Goal: Information Seeking & Learning: Learn about a topic

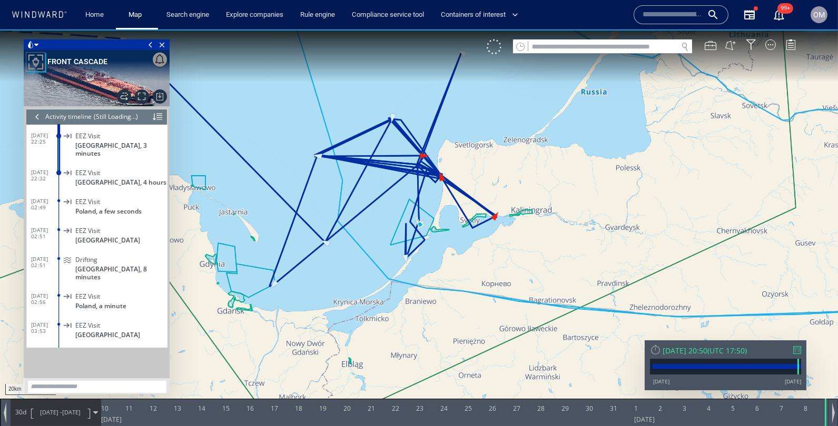
scroll to position [188167, 0]
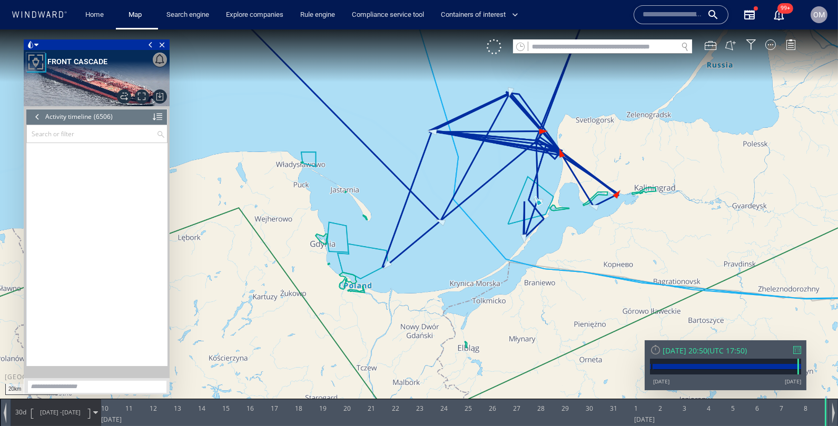
drag, startPoint x: 475, startPoint y: 232, endPoint x: 475, endPoint y: 253, distance: 20.5
click at [475, 253] on canvas "Map" at bounding box center [419, 222] width 838 height 386
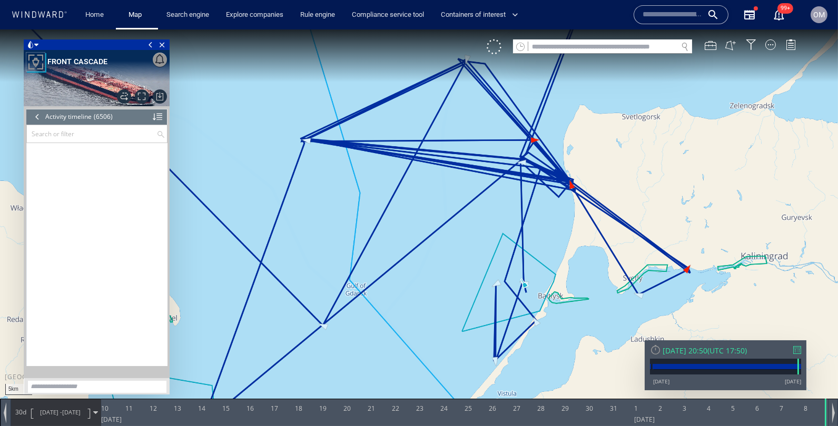
drag, startPoint x: 512, startPoint y: 203, endPoint x: 512, endPoint y: 228, distance: 25.3
click at [512, 228] on canvas "Map" at bounding box center [419, 222] width 838 height 386
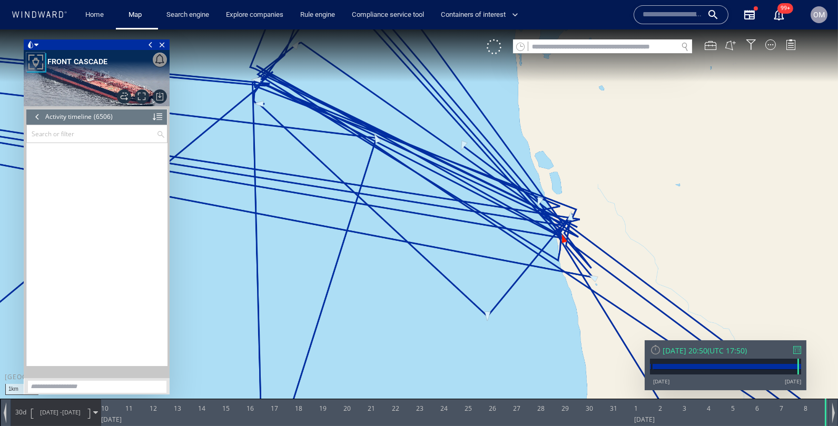
drag, startPoint x: 607, startPoint y: 294, endPoint x: 485, endPoint y: 168, distance: 174.6
click at [485, 168] on canvas "Map" at bounding box center [419, 222] width 838 height 386
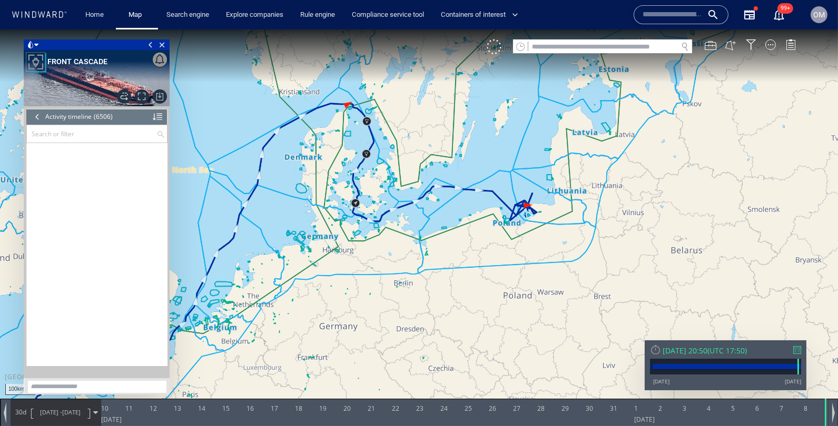
click at [522, 220] on canvas "Map" at bounding box center [419, 222] width 838 height 386
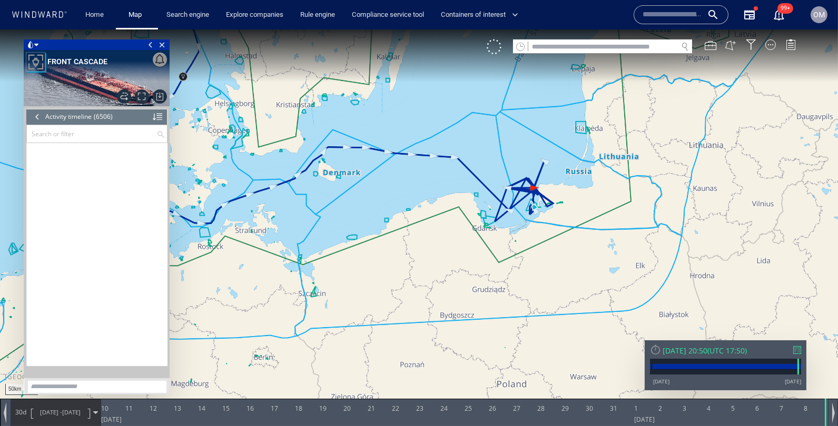
click at [36, 118] on div at bounding box center [38, 117] width 12 height 16
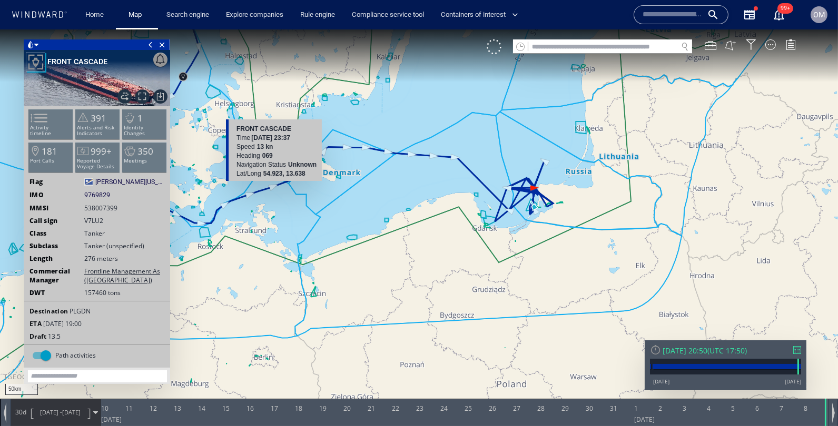
click at [36, 118] on span at bounding box center [33, 118] width 16 height 15
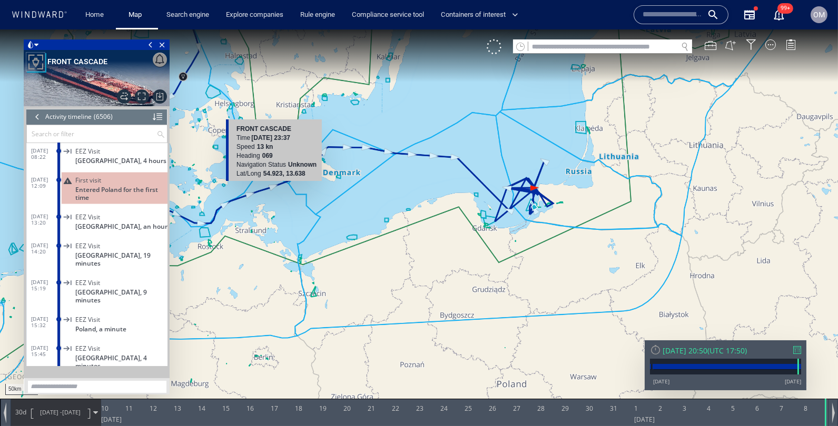
scroll to position [183800, 0]
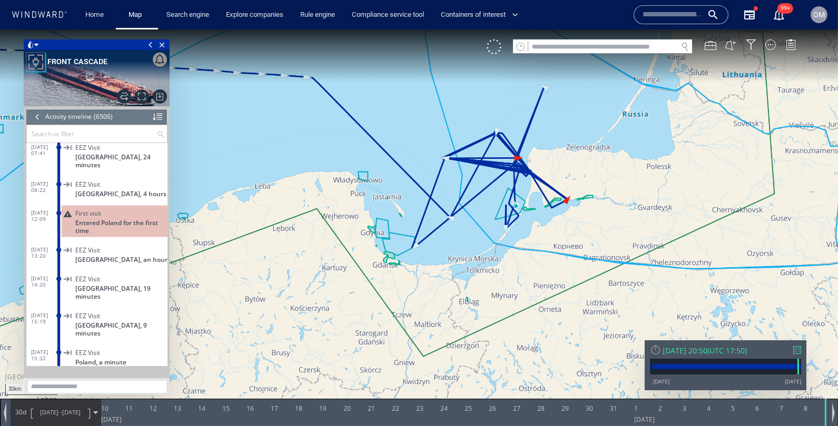
click at [36, 123] on div at bounding box center [38, 117] width 12 height 16
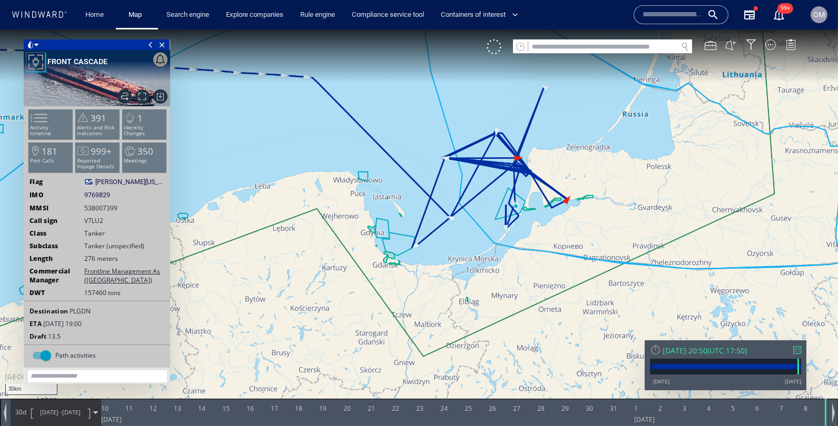
click at [555, 19] on div "Home Map Search engine Explore companies Rule engine Compliance service tool Co…" at bounding box center [352, 15] width 566 height 26
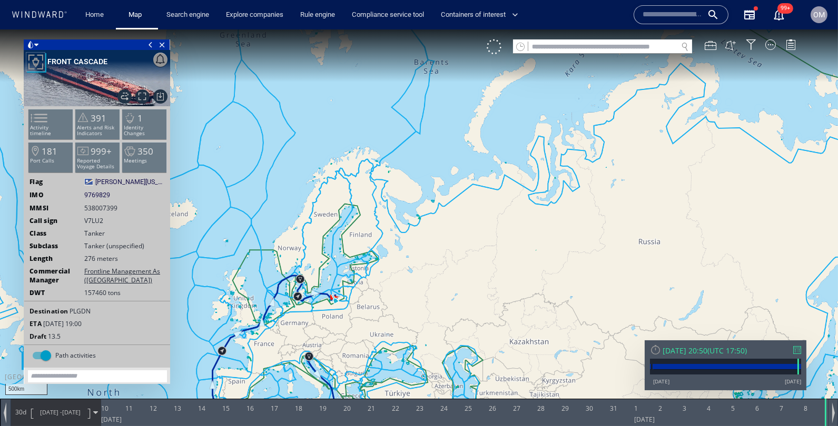
click at [426, 295] on canvas "Map" at bounding box center [419, 222] width 838 height 386
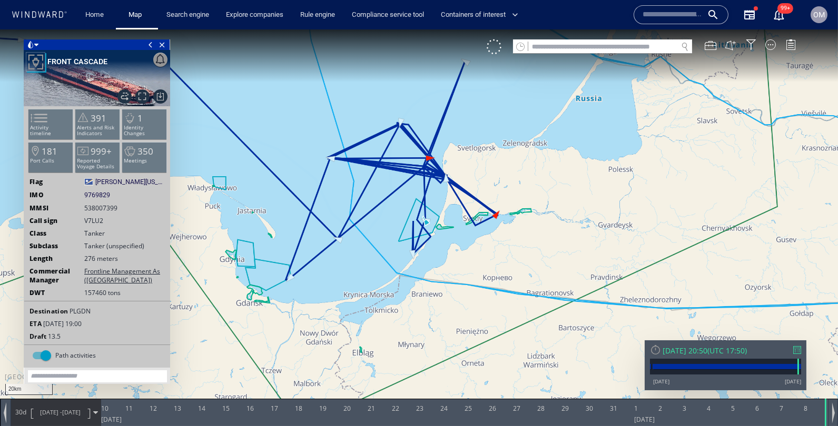
drag, startPoint x: 441, startPoint y: 186, endPoint x: 470, endPoint y: 228, distance: 51.5
click at [470, 228] on canvas "Map" at bounding box center [419, 222] width 838 height 386
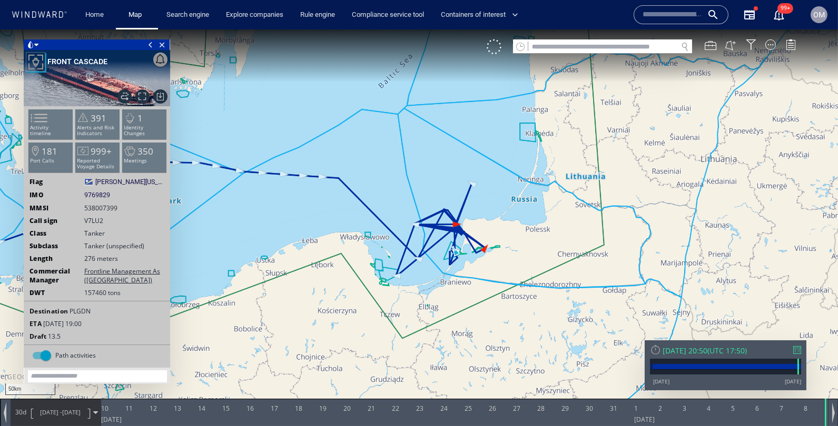
drag, startPoint x: 538, startPoint y: 234, endPoint x: 478, endPoint y: 231, distance: 60.1
click at [478, 232] on canvas "Map" at bounding box center [419, 222] width 838 height 386
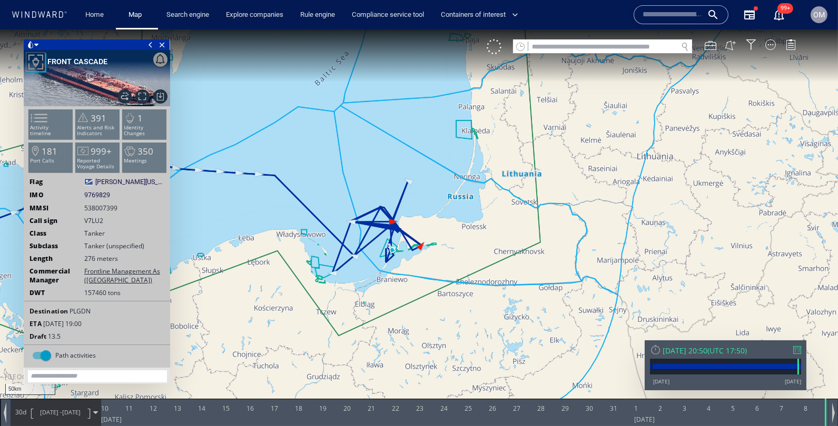
drag, startPoint x: 478, startPoint y: 231, endPoint x: 303, endPoint y: 230, distance: 174.8
click at [303, 231] on canvas "Map" at bounding box center [419, 222] width 838 height 386
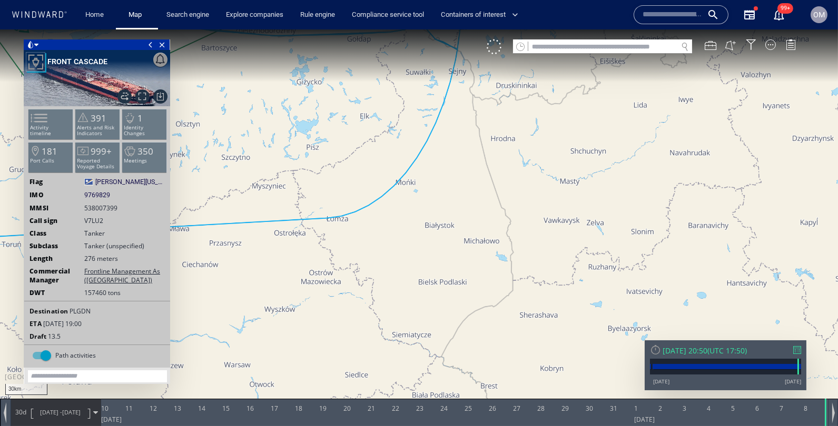
drag, startPoint x: 355, startPoint y: 263, endPoint x: 406, endPoint y: 366, distance: 115.1
click at [406, 365] on canvas "Map" at bounding box center [419, 222] width 838 height 386
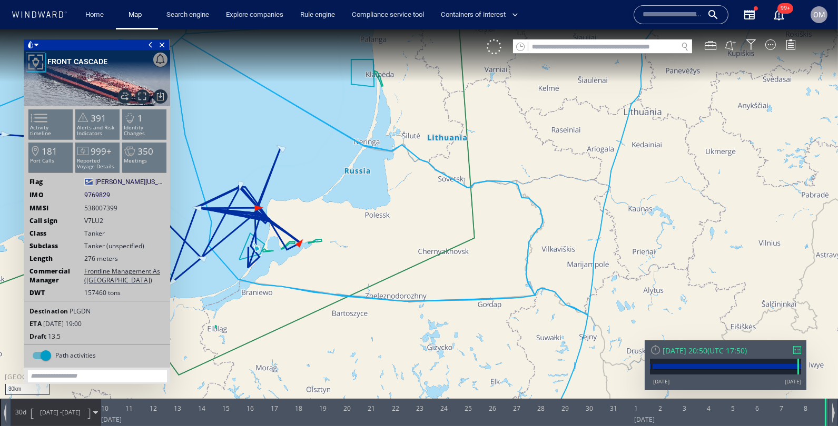
drag, startPoint x: 333, startPoint y: 298, endPoint x: 388, endPoint y: 298, distance: 54.8
click at [388, 298] on canvas "Map" at bounding box center [419, 222] width 838 height 386
